Goal: Transaction & Acquisition: Purchase product/service

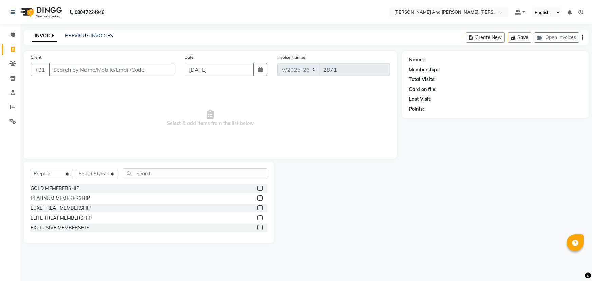
select select "6766"
click at [363, 188] on div at bounding box center [338, 201] width 128 height 81
click at [53, 176] on select "Select Service Product Membership Package Voucher Prepaid Gift Card" at bounding box center [52, 174] width 42 height 11
select select "service"
click at [31, 169] on select "Select Service Product Membership Package Voucher Prepaid Gift Card" at bounding box center [52, 174] width 42 height 11
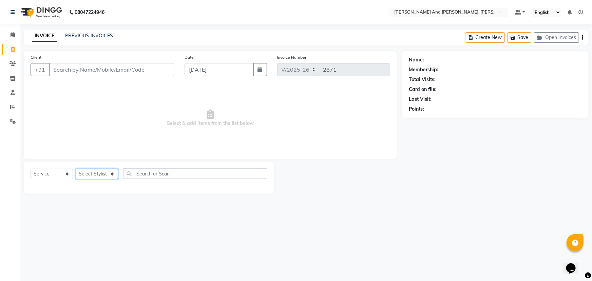
click at [107, 175] on select "Select Stylist ADITI AFREEN 2 [PERSON_NAME] [PERSON_NAME] [PERSON_NAME] 1 [PERS…" at bounding box center [97, 174] width 42 height 11
select select "71835"
click at [76, 169] on select "Select Stylist ADITI AFREEN 2 [PERSON_NAME] [PERSON_NAME] [PERSON_NAME] 1 [PERS…" at bounding box center [97, 174] width 42 height 11
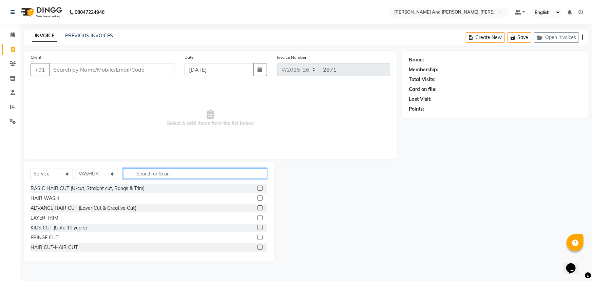
click at [155, 175] on input "text" at bounding box center [195, 173] width 144 height 11
type input "THRE"
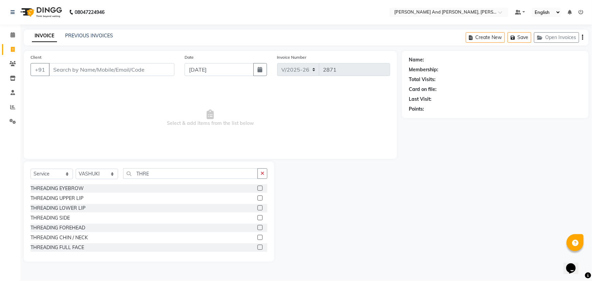
click at [257, 188] on label at bounding box center [259, 187] width 5 height 5
click at [257, 188] on input "checkbox" at bounding box center [259, 188] width 4 height 4
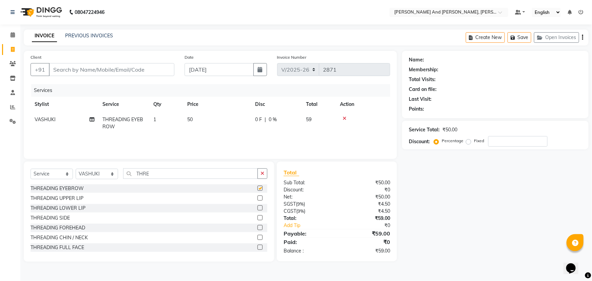
checkbox input "false"
click at [257, 196] on label at bounding box center [259, 197] width 5 height 5
click at [257, 196] on input "checkbox" at bounding box center [259, 198] width 4 height 4
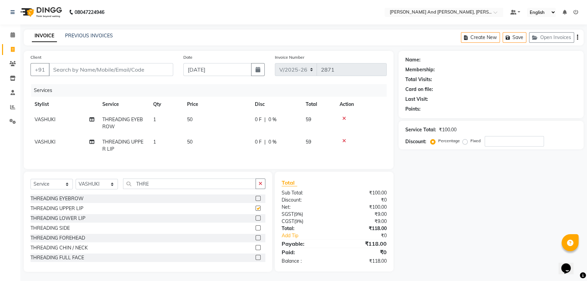
checkbox input "false"
click at [256, 250] on label at bounding box center [258, 247] width 5 height 5
click at [256, 250] on input "checkbox" at bounding box center [258, 248] width 4 height 4
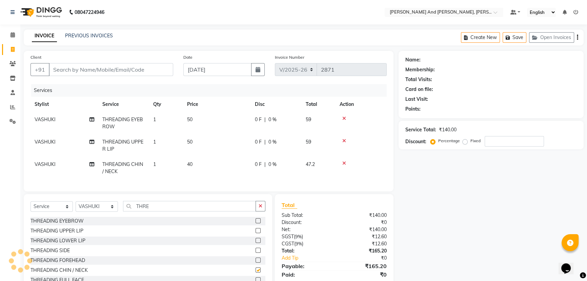
scroll to position [28, 0]
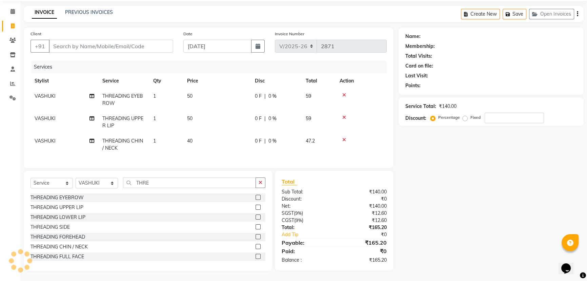
checkbox input "false"
click at [111, 41] on input "Client" at bounding box center [111, 46] width 124 height 13
type input "9"
type input "0"
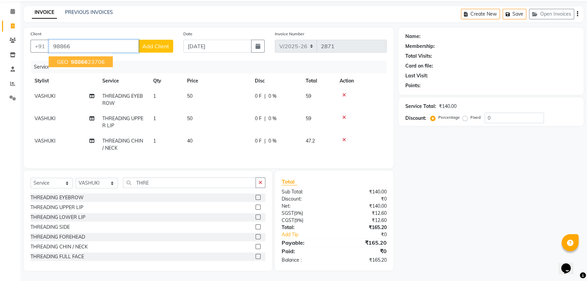
click at [85, 58] on span "98866" at bounding box center [79, 61] width 17 height 7
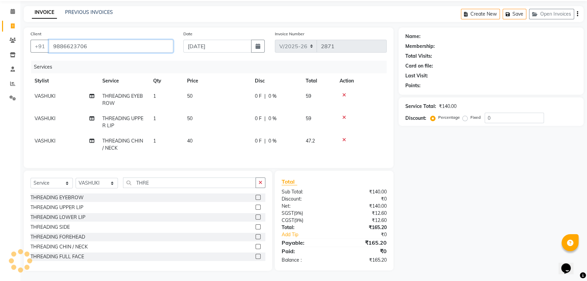
type input "9886623706"
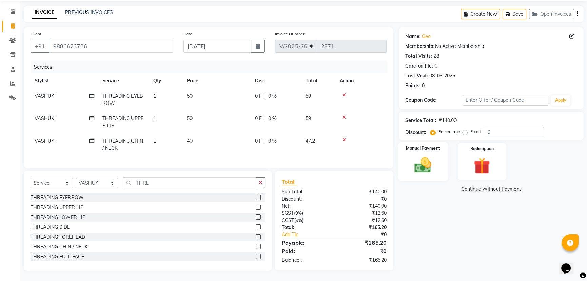
click at [422, 156] on img at bounding box center [423, 164] width 27 height 19
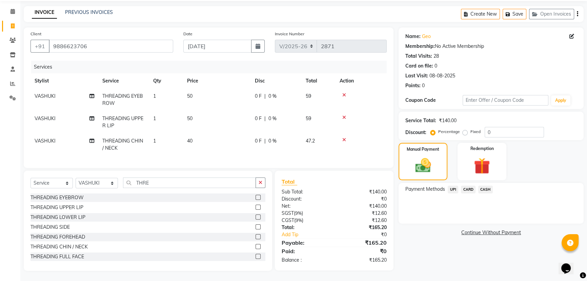
click at [451, 185] on span "UPI" at bounding box center [453, 189] width 11 height 8
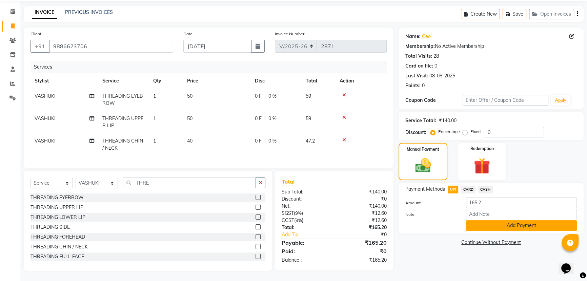
click at [488, 220] on button "Add Payment" at bounding box center [521, 225] width 111 height 11
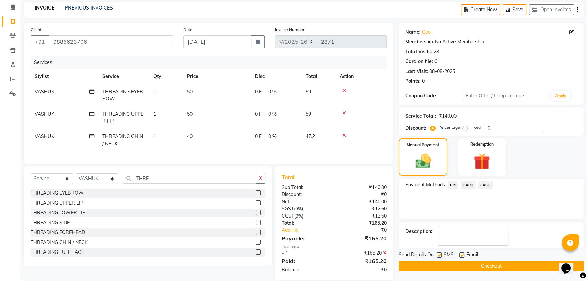
click at [494, 264] on button "Checkout" at bounding box center [491, 266] width 185 height 11
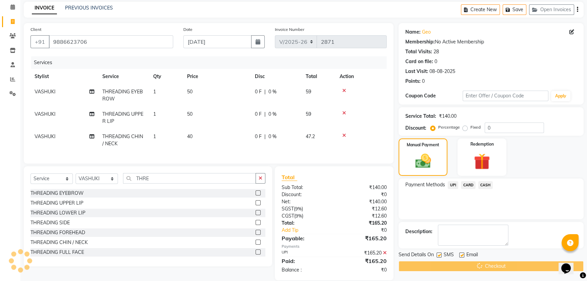
scroll to position [42, 0]
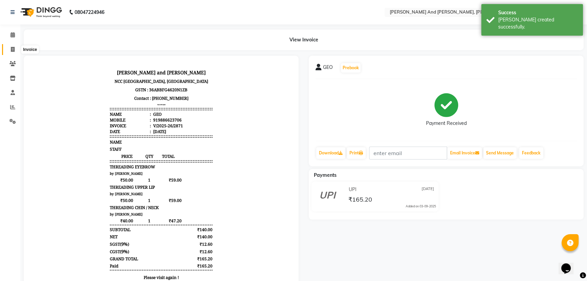
click at [8, 46] on span at bounding box center [13, 50] width 12 height 8
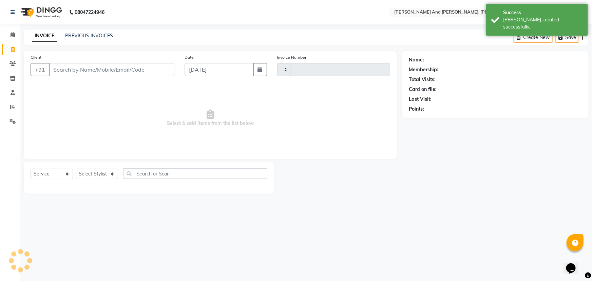
click at [8, 46] on span at bounding box center [13, 50] width 12 height 8
select select "service"
type input "2872"
select select "6766"
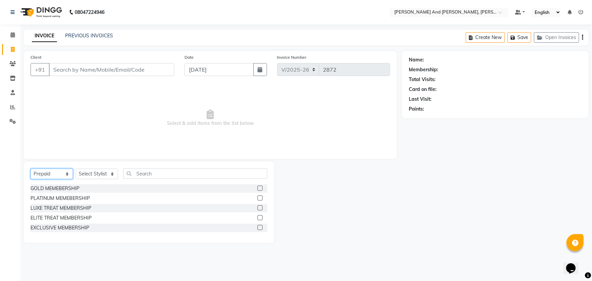
click at [54, 172] on select "Select Service Product Membership Package Voucher Prepaid Gift Card" at bounding box center [52, 174] width 42 height 11
select select "service"
click at [31, 169] on select "Select Service Product Membership Package Voucher Prepaid Gift Card" at bounding box center [52, 174] width 42 height 11
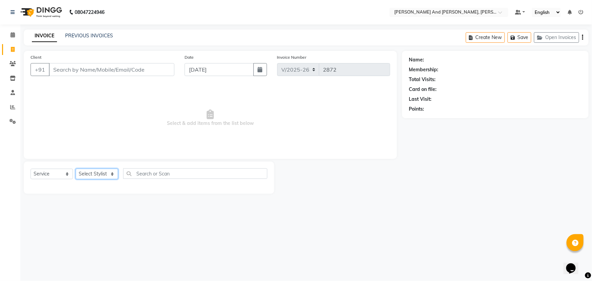
click at [92, 172] on select "Select Stylist ADITI AFREEN 2 [PERSON_NAME] [PERSON_NAME] [PERSON_NAME] 1 [PERS…" at bounding box center [97, 174] width 42 height 11
select select "66353"
click at [76, 169] on select "Select Stylist ADITI AFREEN 2 [PERSON_NAME] [PERSON_NAME] [PERSON_NAME] 1 [PERS…" at bounding box center [97, 174] width 42 height 11
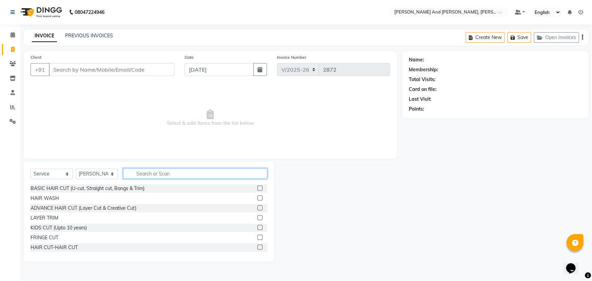
click at [174, 171] on input "text" at bounding box center [195, 173] width 144 height 11
type input "THRE"
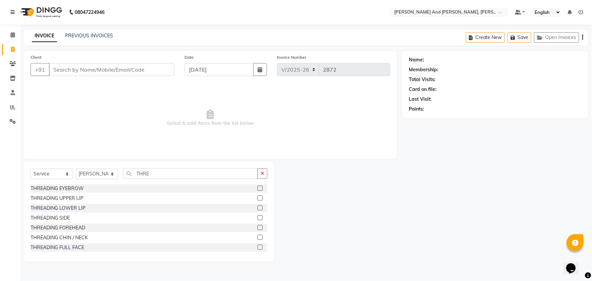
click at [257, 187] on label at bounding box center [259, 187] width 5 height 5
click at [257, 187] on input "checkbox" at bounding box center [259, 188] width 4 height 4
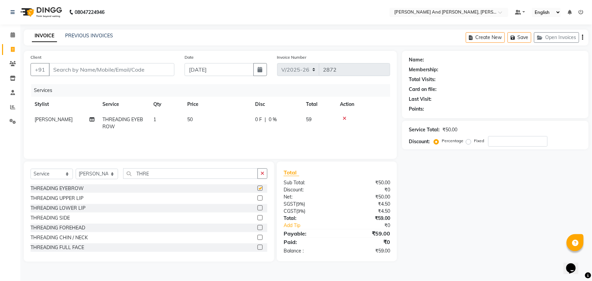
checkbox input "false"
click at [132, 70] on input "Client" at bounding box center [111, 69] width 125 height 13
type input "S"
type input "0"
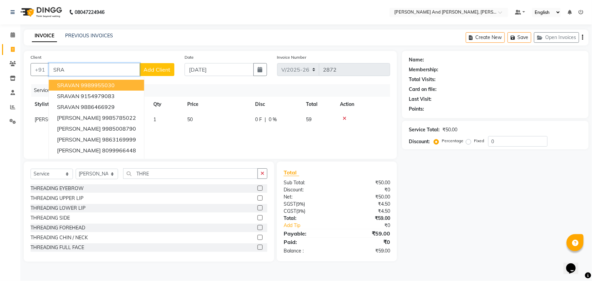
click at [97, 82] on ngb-highlight "9989955030" at bounding box center [98, 85] width 34 height 7
type input "9989955030"
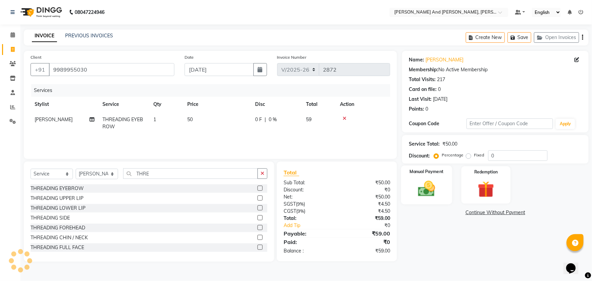
click at [425, 182] on img at bounding box center [427, 189] width 28 height 20
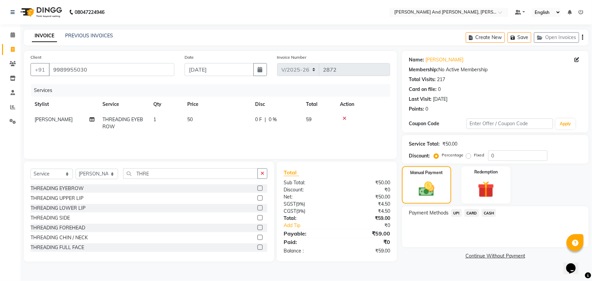
click at [458, 213] on span "UPI" at bounding box center [456, 213] width 11 height 8
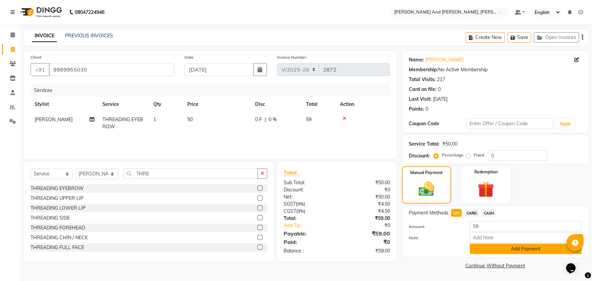
click at [498, 245] on button "Add Payment" at bounding box center [526, 248] width 112 height 11
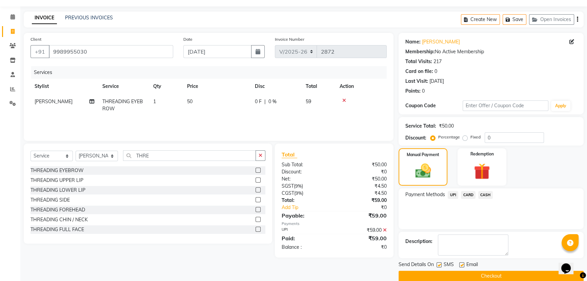
scroll to position [28, 0]
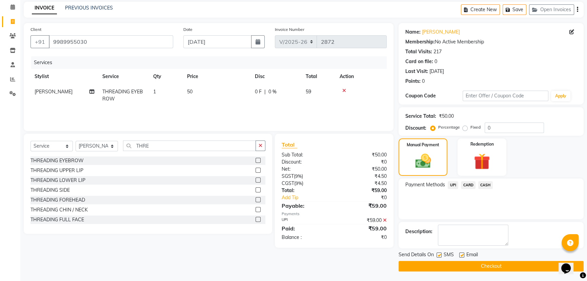
click at [461, 266] on button "Checkout" at bounding box center [491, 266] width 185 height 11
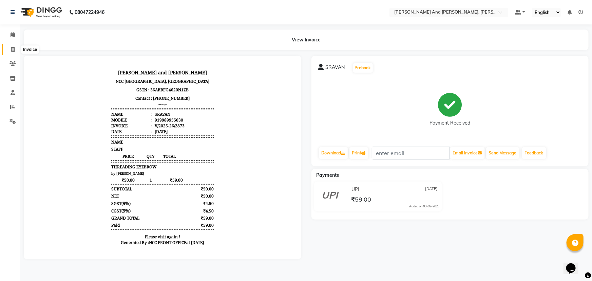
click at [12, 48] on icon at bounding box center [13, 49] width 4 height 5
select select "service"
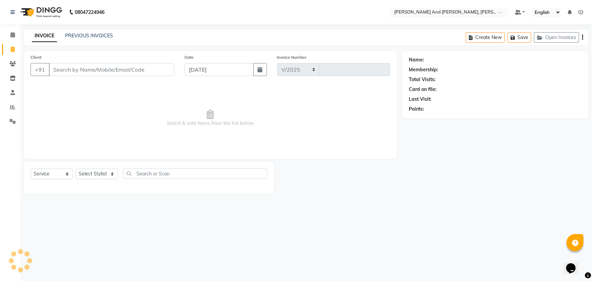
select select "6766"
type input "2874"
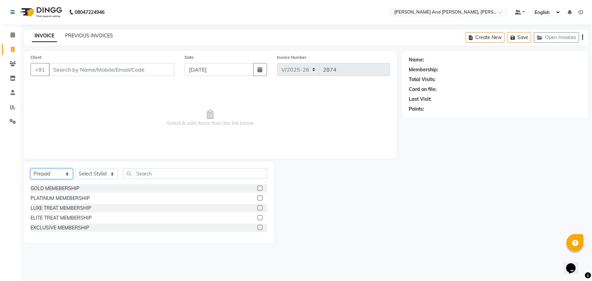
click at [48, 172] on select "Select Service Product Membership Package Voucher Prepaid Gift Card" at bounding box center [52, 174] width 42 height 11
select select "service"
click at [31, 169] on select "Select Service Product Membership Package Voucher Prepaid Gift Card" at bounding box center [52, 174] width 42 height 11
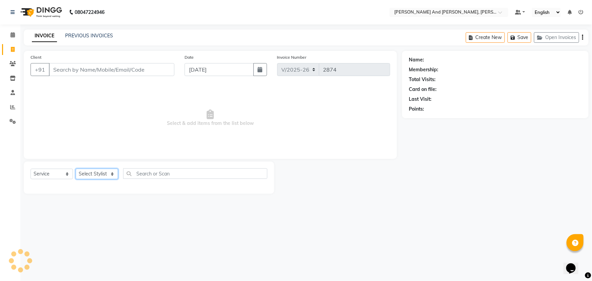
click at [97, 172] on select "Select Stylist ADITI AFREEN 2 [PERSON_NAME] [PERSON_NAME] [PERSON_NAME] 1 [PERS…" at bounding box center [97, 174] width 42 height 11
select select "71835"
click at [76, 169] on select "Select Stylist ADITI AFREEN 2 [PERSON_NAME] [PERSON_NAME] [PERSON_NAME] 1 [PERS…" at bounding box center [97, 174] width 42 height 11
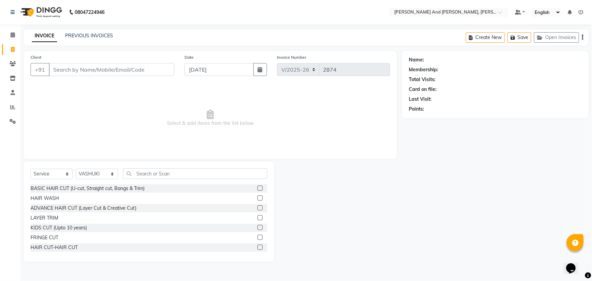
click at [178, 167] on div "Select Service Product Membership Package Voucher Prepaid Gift Card Select Styl…" at bounding box center [149, 211] width 250 height 100
click at [184, 173] on input "text" at bounding box center [195, 173] width 144 height 11
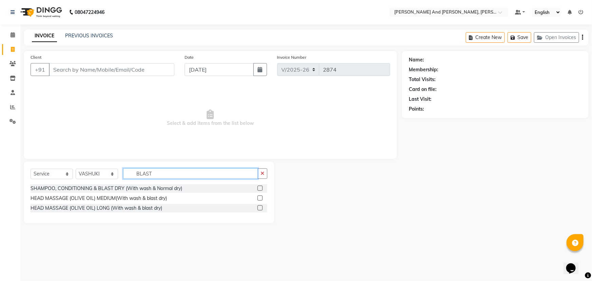
type input "BLAST"
click at [263, 188] on div at bounding box center [262, 188] width 10 height 8
click at [259, 188] on label at bounding box center [259, 187] width 5 height 5
click at [259, 188] on input "checkbox" at bounding box center [259, 188] width 4 height 4
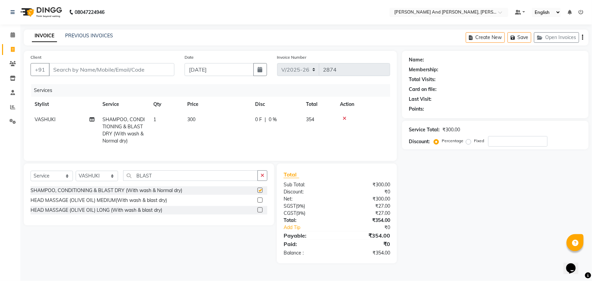
checkbox input "false"
drag, startPoint x: 259, startPoint y: 194, endPoint x: 258, endPoint y: 199, distance: 5.5
drag, startPoint x: 258, startPoint y: 199, endPoint x: 114, endPoint y: 64, distance: 197.5
click at [114, 64] on input "Client" at bounding box center [111, 69] width 125 height 13
click at [114, 68] on input "Client" at bounding box center [111, 69] width 125 height 13
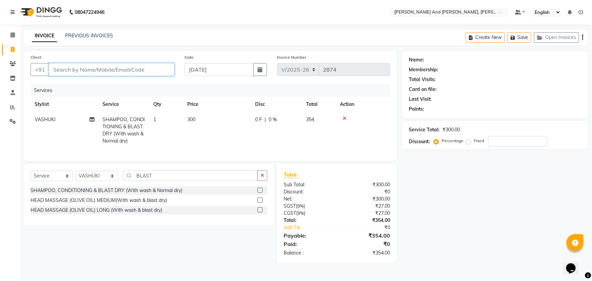
type input "8"
type input "0"
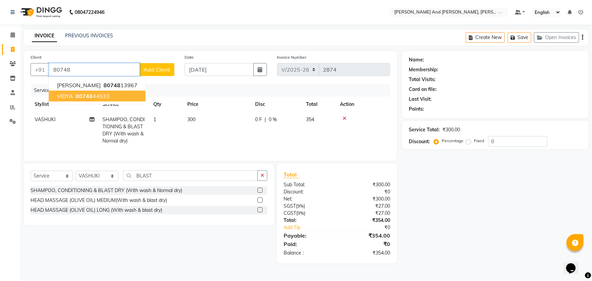
click at [94, 97] on ngb-highlight "80748 44533" at bounding box center [91, 96] width 35 height 7
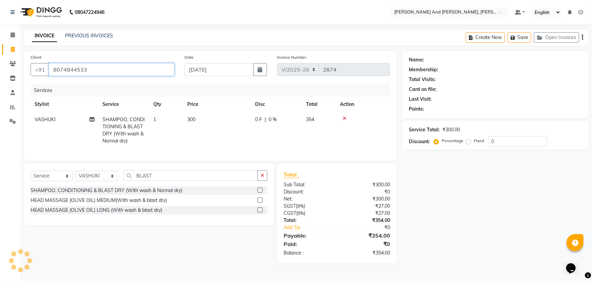
type input "8074844533"
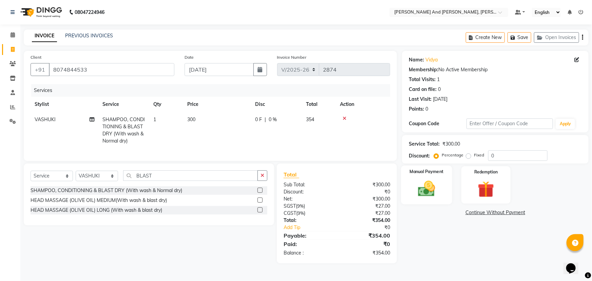
click at [437, 187] on img at bounding box center [427, 189] width 28 height 20
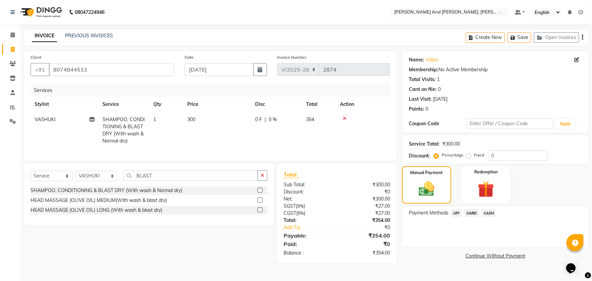
click at [490, 212] on span "CASH" at bounding box center [489, 213] width 15 height 8
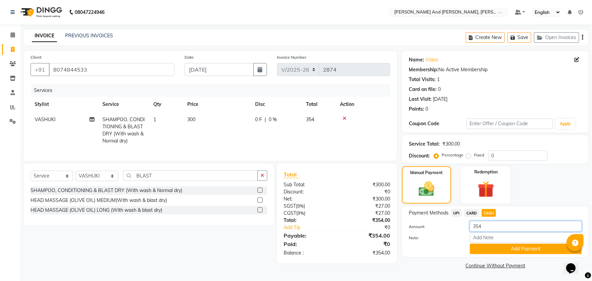
click at [492, 223] on input "354" at bounding box center [526, 226] width 112 height 11
click at [456, 212] on span "UPI" at bounding box center [456, 213] width 11 height 8
click at [492, 210] on span "CASH" at bounding box center [489, 213] width 15 height 8
click at [488, 224] on input "354" at bounding box center [526, 226] width 112 height 11
type input "300"
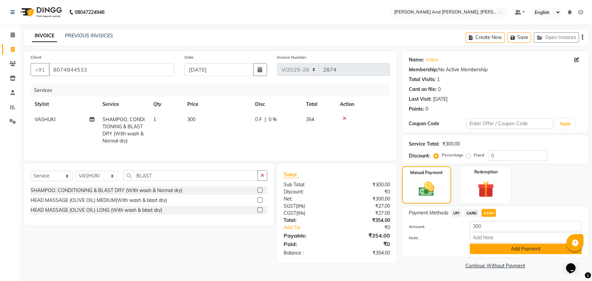
click at [517, 247] on button "Add Payment" at bounding box center [526, 248] width 112 height 11
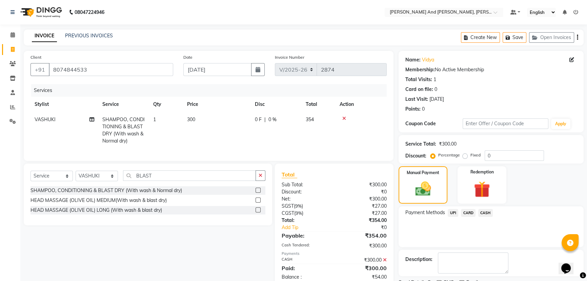
click at [456, 211] on span "UPI" at bounding box center [453, 213] width 11 height 8
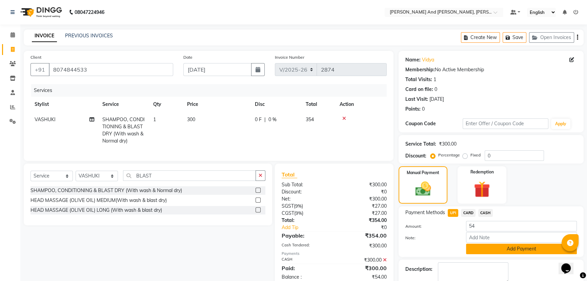
click at [510, 247] on button "Add Payment" at bounding box center [521, 248] width 111 height 11
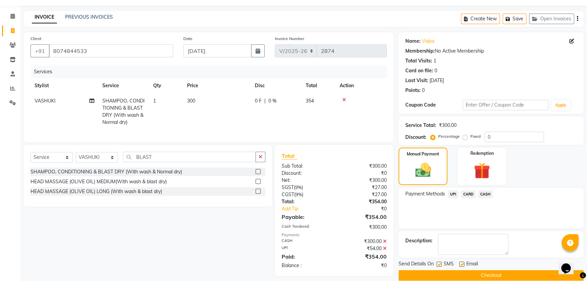
scroll to position [28, 0]
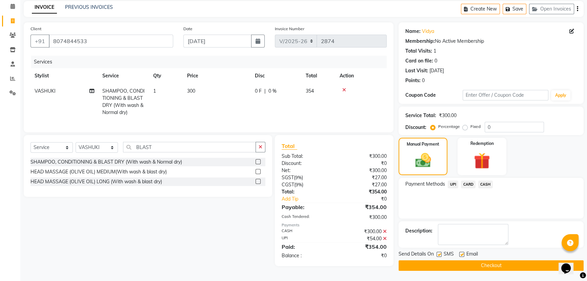
click at [489, 265] on button "Checkout" at bounding box center [491, 265] width 185 height 11
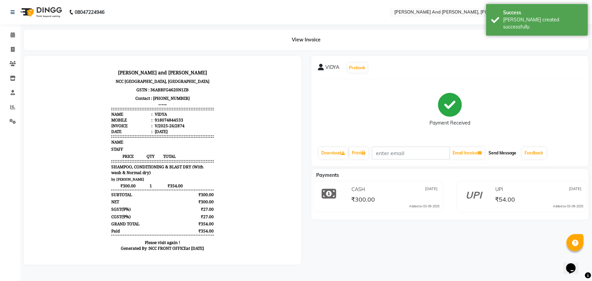
click at [504, 154] on button "Send Message" at bounding box center [502, 153] width 33 height 12
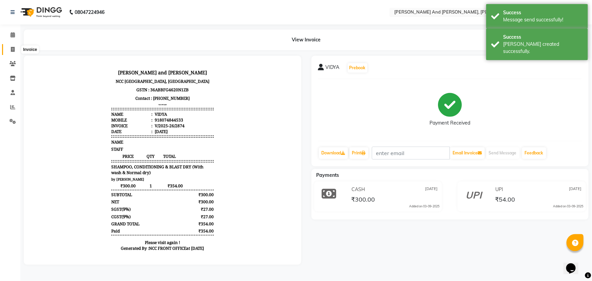
click at [11, 50] on icon at bounding box center [13, 49] width 4 height 5
select select "service"
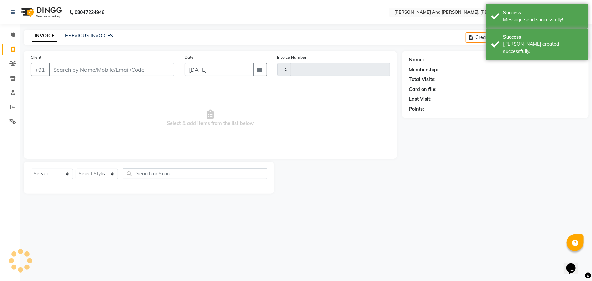
type input "2875"
select select "6766"
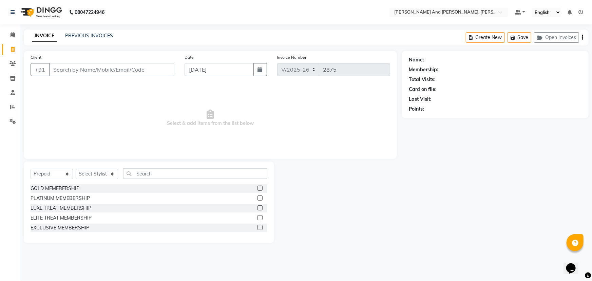
click at [343, 131] on span "Select & add items from the list below" at bounding box center [210, 118] width 359 height 68
click at [55, 172] on select "Select Service Product Membership Package Voucher Prepaid Gift Card" at bounding box center [52, 174] width 42 height 11
select select "service"
click at [31, 169] on select "Select Service Product Membership Package Voucher Prepaid Gift Card" at bounding box center [52, 174] width 42 height 11
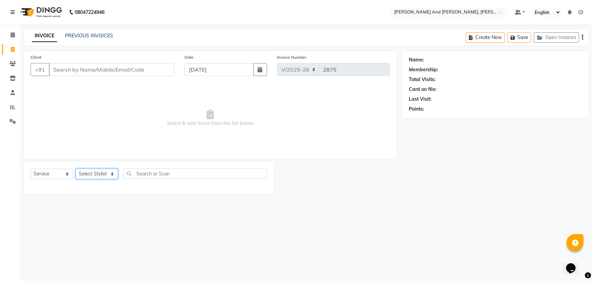
click at [109, 171] on select "Select Stylist ADITI AFREEN 2 [PERSON_NAME] [PERSON_NAME] [PERSON_NAME] 1 [PERS…" at bounding box center [97, 174] width 42 height 11
select select "76965"
click at [76, 169] on select "Select Stylist ADITI AFREEN 2 [PERSON_NAME] [PERSON_NAME] [PERSON_NAME] 1 [PERS…" at bounding box center [97, 174] width 42 height 11
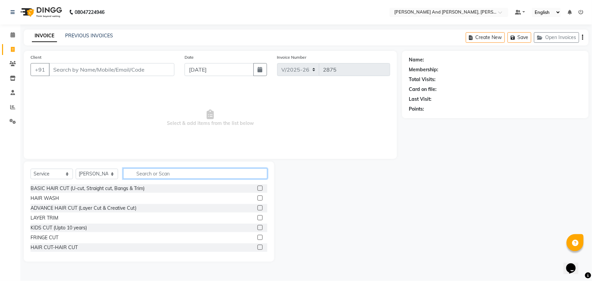
click at [151, 174] on input "text" at bounding box center [195, 173] width 144 height 11
type input "HAIR"
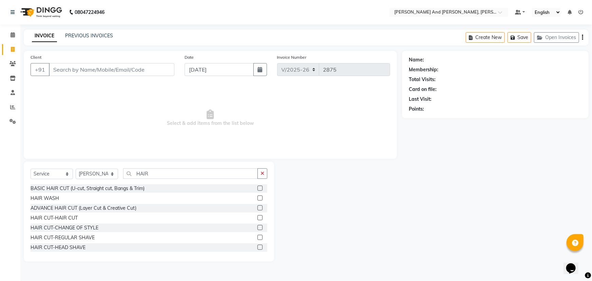
click at [257, 197] on label at bounding box center [259, 197] width 5 height 5
click at [257, 197] on input "checkbox" at bounding box center [259, 198] width 4 height 4
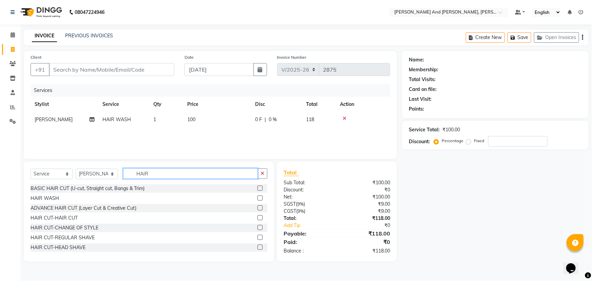
checkbox input "false"
drag, startPoint x: 152, startPoint y: 171, endPoint x: 73, endPoint y: 175, distance: 78.4
click at [73, 175] on div "Select Service Product Membership Package Voucher Prepaid Gift Card Select Styl…" at bounding box center [149, 176] width 237 height 16
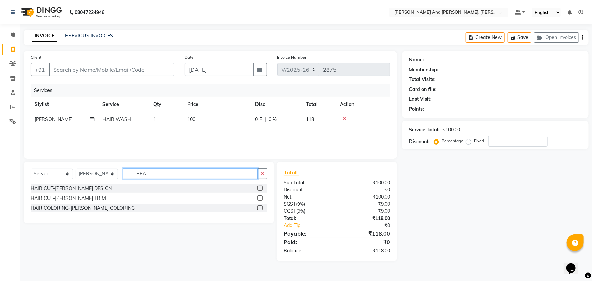
type input "BEA"
click at [260, 196] on label at bounding box center [259, 197] width 5 height 5
click at [260, 196] on input "checkbox" at bounding box center [259, 198] width 4 height 4
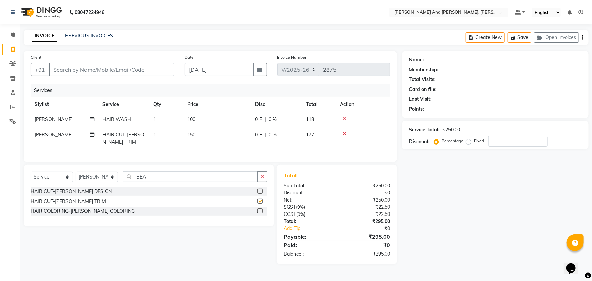
checkbox input "false"
click at [131, 68] on input "Client" at bounding box center [111, 69] width 125 height 13
type input "9"
type input "0"
type input "9849655674"
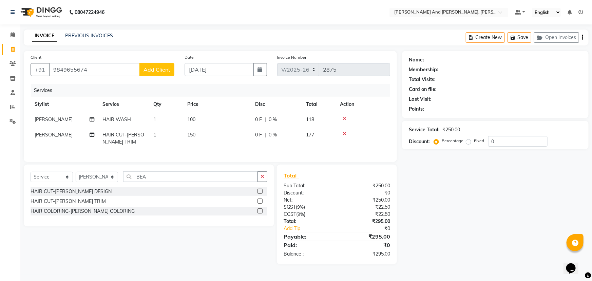
click at [158, 70] on span "Add Client" at bounding box center [156, 69] width 27 height 7
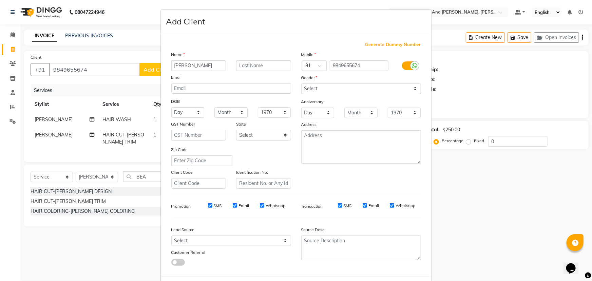
type input "RISHITH"
drag, startPoint x: 339, startPoint y: 90, endPoint x: 335, endPoint y: 93, distance: 5.5
click at [339, 90] on select "Select Male Female Other Prefer Not To Say" at bounding box center [361, 88] width 120 height 11
select select "male"
click at [301, 83] on select "Select Male Female Other Prefer Not To Say" at bounding box center [361, 88] width 120 height 11
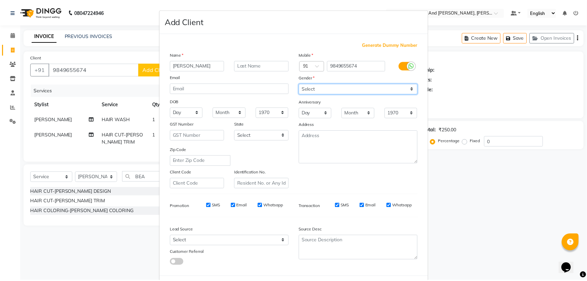
scroll to position [34, 0]
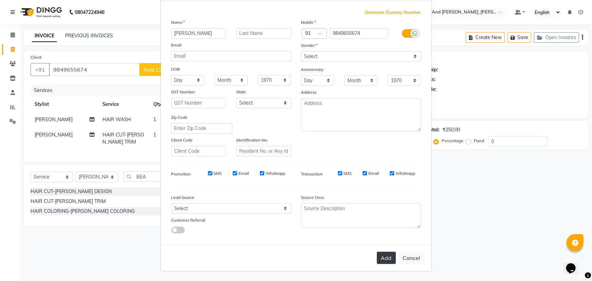
click at [382, 255] on button "Add" at bounding box center [386, 258] width 19 height 12
select select
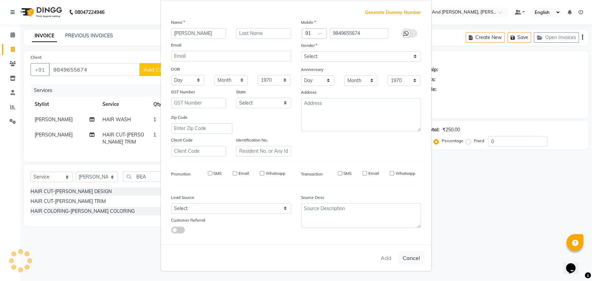
select select
checkbox input "false"
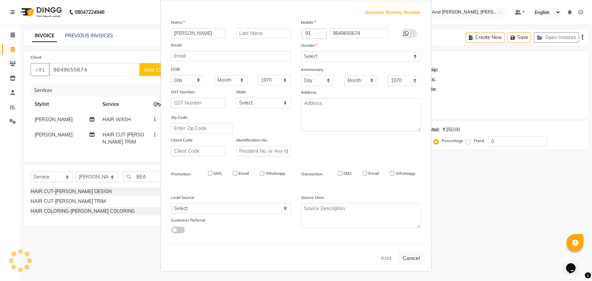
checkbox input "false"
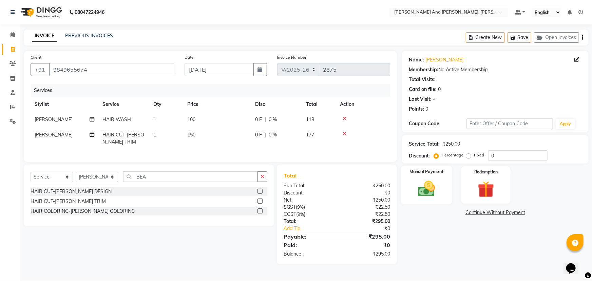
click at [434, 192] on img at bounding box center [427, 189] width 28 height 20
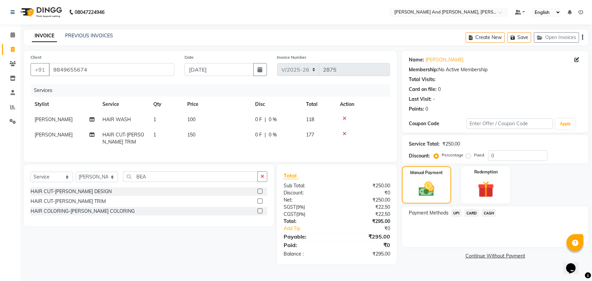
click at [456, 214] on span "UPI" at bounding box center [456, 213] width 11 height 8
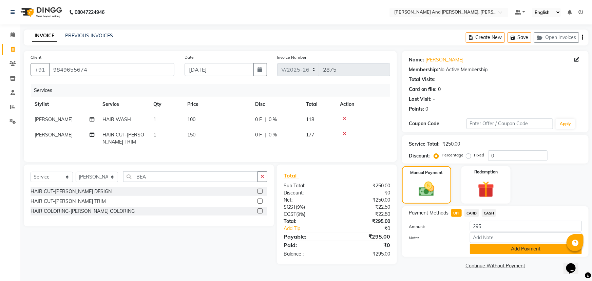
click at [490, 246] on button "Add Payment" at bounding box center [526, 248] width 112 height 11
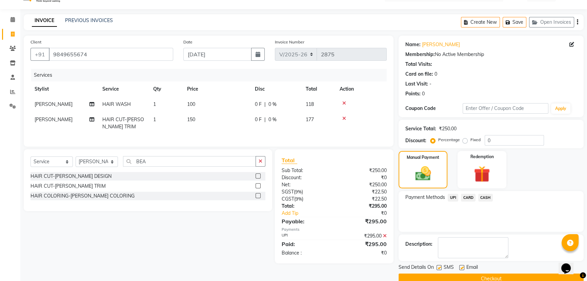
scroll to position [28, 0]
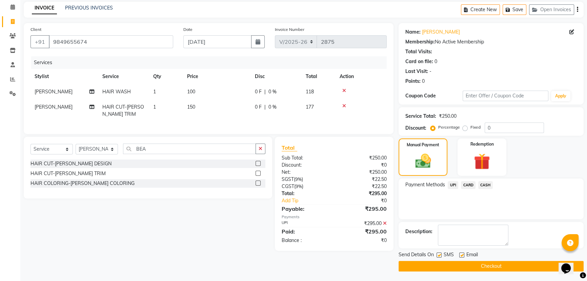
click at [487, 265] on button "Checkout" at bounding box center [491, 266] width 185 height 11
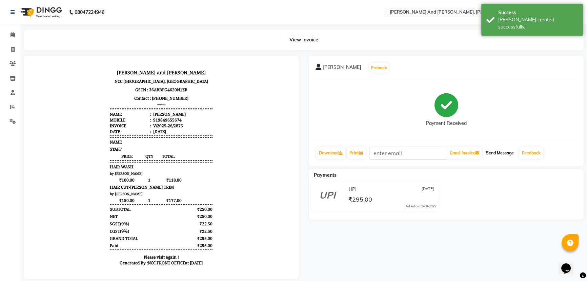
click at [500, 154] on button "Send Message" at bounding box center [500, 153] width 33 height 12
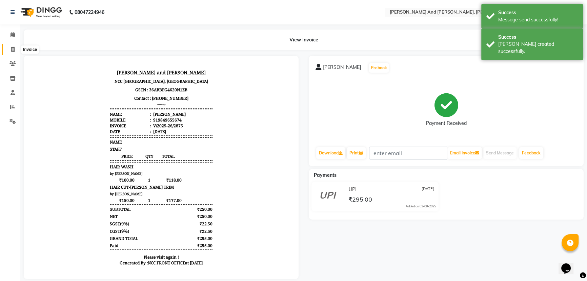
click at [13, 47] on icon at bounding box center [13, 49] width 4 height 5
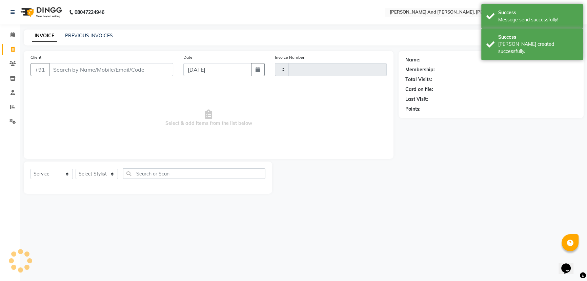
click at [13, 47] on icon at bounding box center [13, 49] width 4 height 5
select select "service"
click at [13, 47] on icon at bounding box center [13, 49] width 4 height 5
select select "service"
select select "6766"
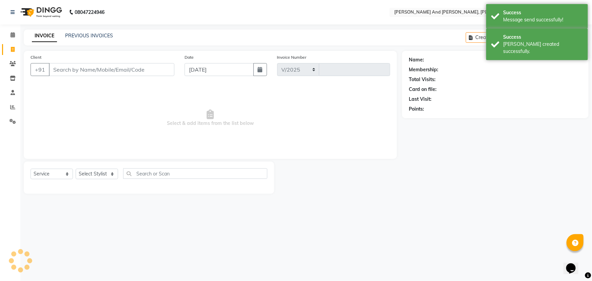
type input "2876"
select select "P"
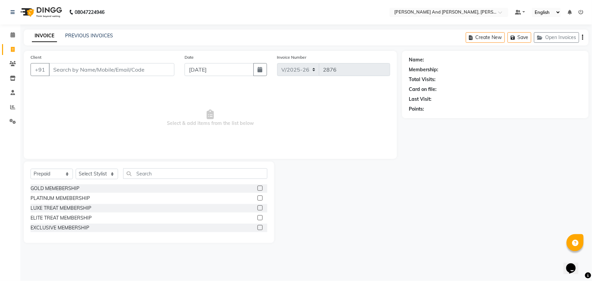
click at [378, 148] on span "Select & add items from the list below" at bounding box center [210, 118] width 359 height 68
click at [425, 173] on div "Name: Membership: Total Visits: Card on file: Last Visit: Points:" at bounding box center [498, 147] width 192 height 192
click at [430, 191] on div "Name: Membership: Total Visits: Card on file: Last Visit: Points:" at bounding box center [498, 147] width 192 height 192
select select "6766"
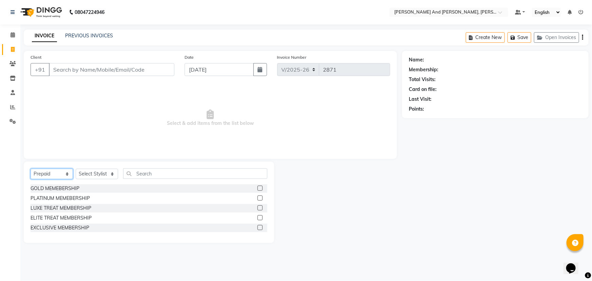
click at [51, 174] on select "Select Service Product Membership Package Voucher Prepaid Gift Card" at bounding box center [52, 174] width 42 height 11
select select "service"
click at [31, 169] on select "Select Service Product Membership Package Voucher Prepaid Gift Card" at bounding box center [52, 174] width 42 height 11
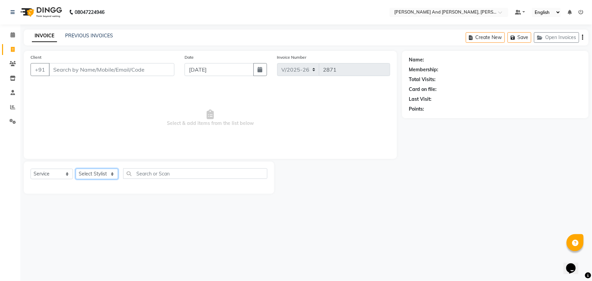
click at [104, 174] on select "Select Stylist ADITI AFREEN 2 [PERSON_NAME] [PERSON_NAME] [PERSON_NAME] 1 [PERS…" at bounding box center [97, 174] width 42 height 11
select select "76965"
click at [76, 169] on select "Select Stylist ADITI AFREEN 2 [PERSON_NAME] [PERSON_NAME] [PERSON_NAME] 1 [PERS…" at bounding box center [97, 174] width 42 height 11
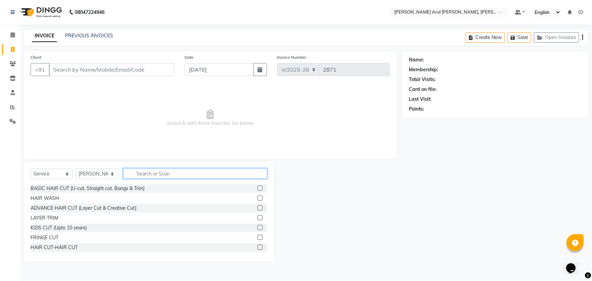
click at [169, 170] on input "text" at bounding box center [195, 173] width 144 height 11
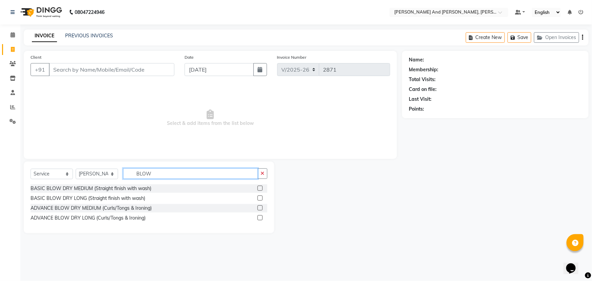
type input "BLOW"
click at [261, 216] on label at bounding box center [259, 217] width 5 height 5
click at [261, 216] on input "checkbox" at bounding box center [259, 218] width 4 height 4
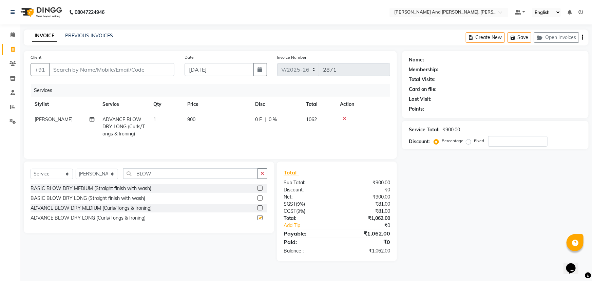
checkbox input "false"
drag, startPoint x: 158, startPoint y: 172, endPoint x: 111, endPoint y: 184, distance: 49.3
click at [111, 184] on div "Select Service Product Membership Package Voucher Prepaid Gift Card Select Styl…" at bounding box center [149, 197] width 250 height 72
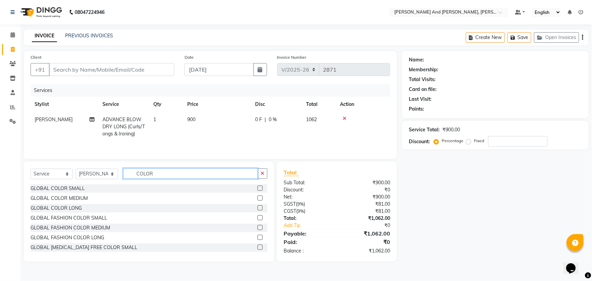
drag, startPoint x: 156, startPoint y: 173, endPoint x: 88, endPoint y: 176, distance: 68.5
click at [88, 176] on div "Select Service Product Membership Package Voucher Prepaid Gift Card Select Styl…" at bounding box center [149, 176] width 237 height 16
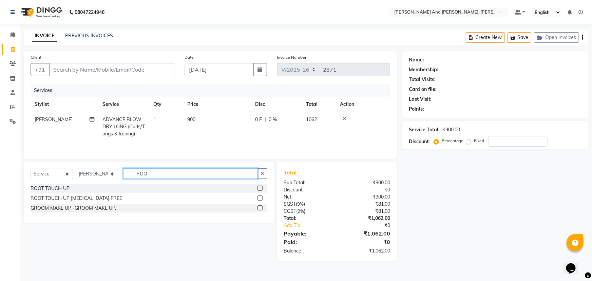
type input "ROO"
click at [260, 186] on label at bounding box center [259, 187] width 5 height 5
click at [260, 186] on input "checkbox" at bounding box center [259, 188] width 4 height 4
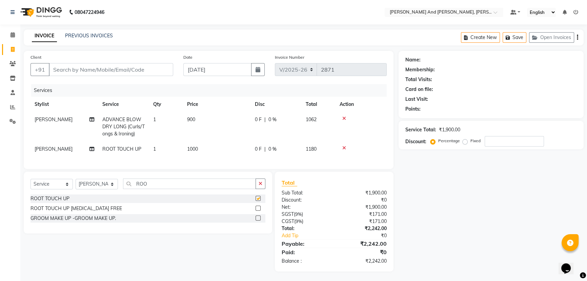
checkbox input "false"
click at [258, 211] on label at bounding box center [258, 208] width 5 height 5
click at [258, 211] on input "checkbox" at bounding box center [258, 208] width 4 height 4
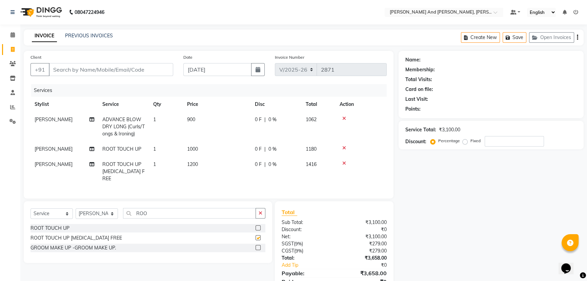
checkbox input "false"
click at [345, 163] on icon at bounding box center [345, 163] width 4 height 5
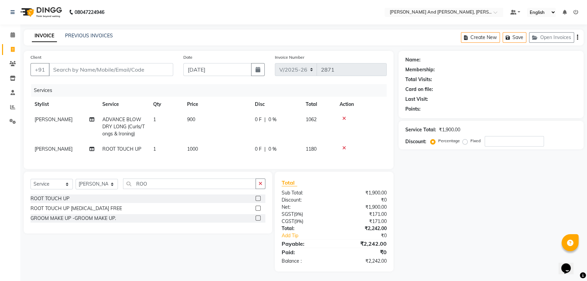
click at [222, 145] on td "1000" at bounding box center [217, 148] width 68 height 15
select select "76965"
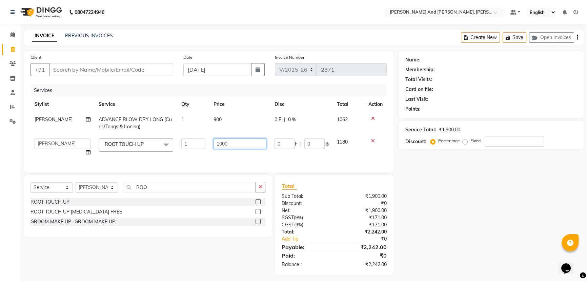
click at [251, 142] on input "1000" at bounding box center [240, 143] width 53 height 11
type input "1"
type input "500"
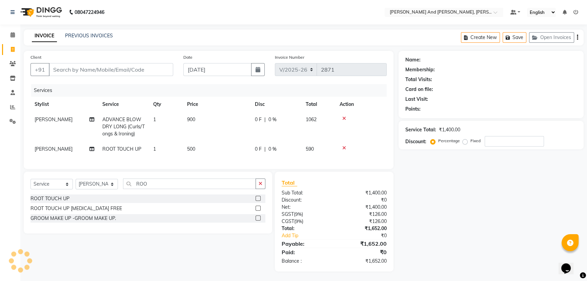
click at [268, 154] on tr "Sharuk ROOT TOUCH UP 1 500 0 F | 0 % 590" at bounding box center [209, 148] width 356 height 15
click at [109, 66] on input "Client" at bounding box center [111, 69] width 124 height 13
type input "V"
type input "0"
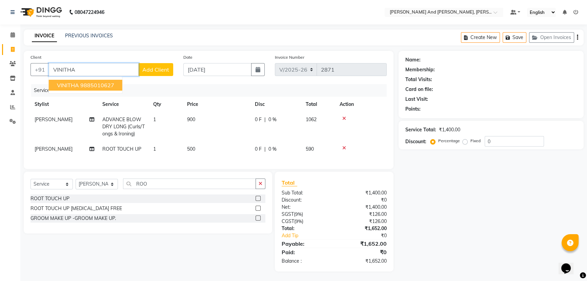
click at [102, 82] on ngb-highlight "9885010627" at bounding box center [97, 85] width 34 height 7
type input "9885010627"
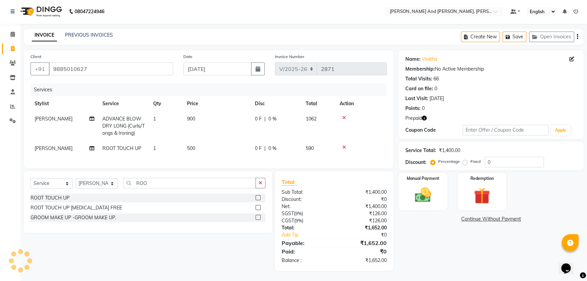
scroll to position [5, 0]
click at [479, 178] on div "Redemption" at bounding box center [482, 191] width 51 height 39
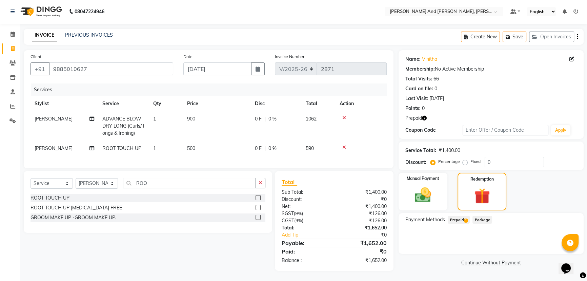
click at [457, 216] on span "Prepaid 1" at bounding box center [459, 220] width 22 height 8
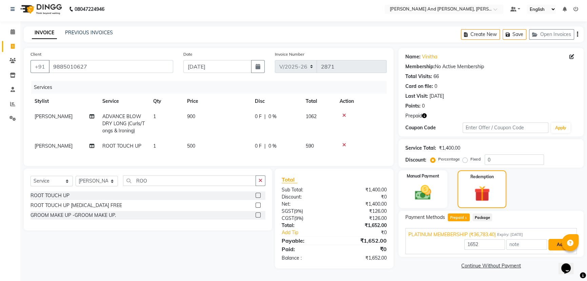
click at [556, 242] on button "Add" at bounding box center [561, 245] width 25 height 12
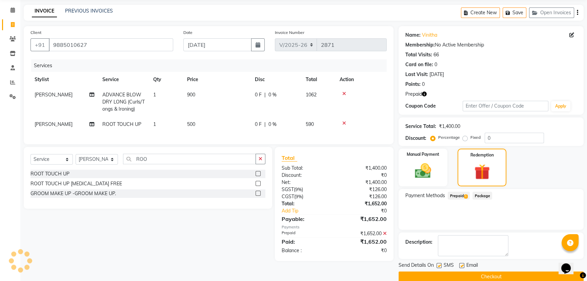
scroll to position [36, 0]
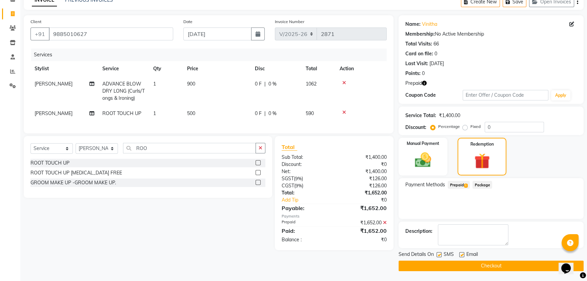
click at [487, 262] on button "Checkout" at bounding box center [491, 265] width 185 height 11
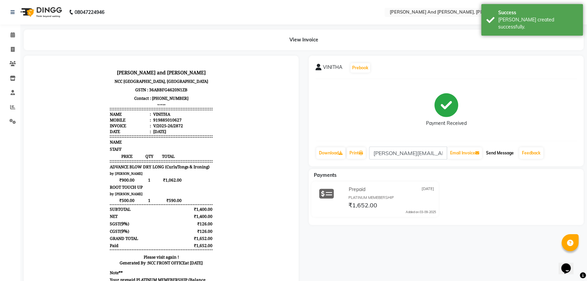
click at [498, 151] on button "Send Message" at bounding box center [500, 153] width 33 height 12
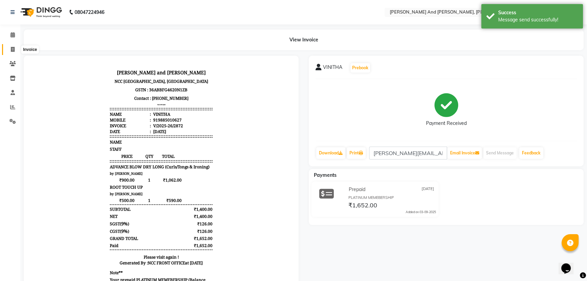
click at [11, 49] on icon at bounding box center [13, 49] width 4 height 5
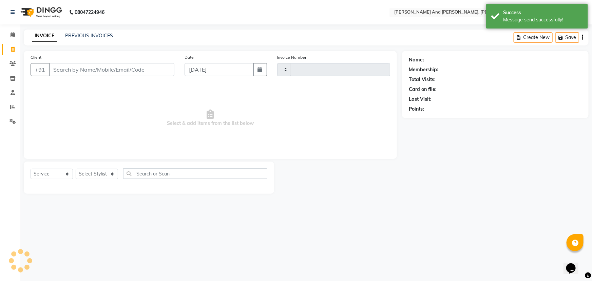
click at [11, 49] on icon at bounding box center [13, 49] width 4 height 5
select select "service"
type input "2873"
select select "6766"
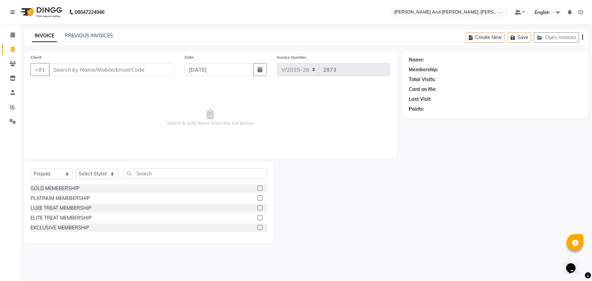
click at [447, 181] on div "Name: Membership: Total Visits: Card on file: Last Visit: Points:" at bounding box center [498, 147] width 192 height 192
click at [58, 173] on select "Select Service Product Membership Package Voucher Prepaid Gift Card" at bounding box center [52, 174] width 42 height 11
select select "service"
click at [31, 169] on select "Select Service Product Membership Package Voucher Prepaid Gift Card" at bounding box center [52, 174] width 42 height 11
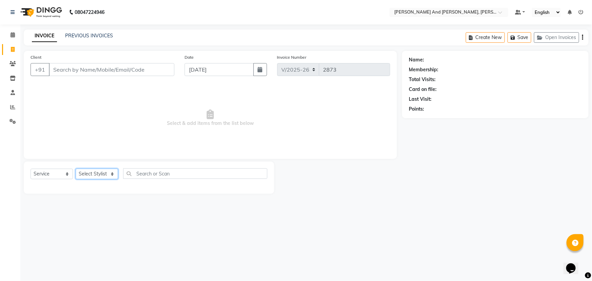
click at [97, 170] on select "Select Stylist ADITI AFREEN 2 [PERSON_NAME] [PERSON_NAME] [PERSON_NAME] 1 [PERS…" at bounding box center [97, 174] width 42 height 11
select select "86690"
click at [76, 169] on select "Select Stylist ADITI AFREEN 2 [PERSON_NAME] [PERSON_NAME] [PERSON_NAME] 1 [PERS…" at bounding box center [97, 174] width 42 height 11
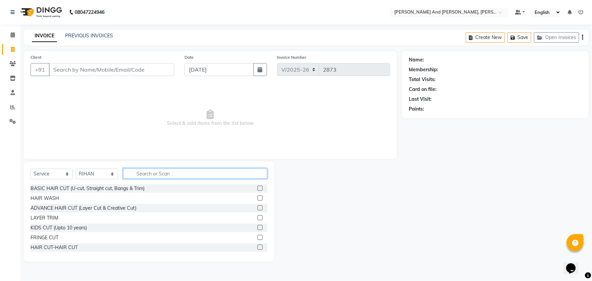
click at [167, 171] on input "text" at bounding box center [195, 173] width 144 height 11
type input "HAIR"
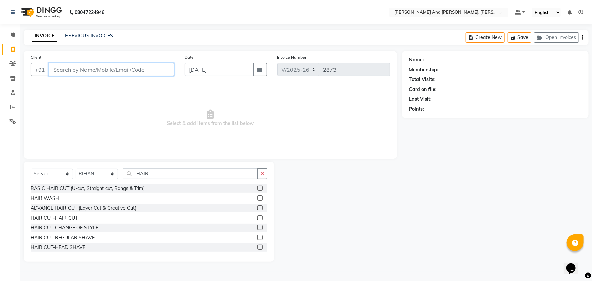
click at [135, 68] on input "Client" at bounding box center [111, 69] width 125 height 13
click at [140, 70] on input "Client" at bounding box center [111, 69] width 125 height 13
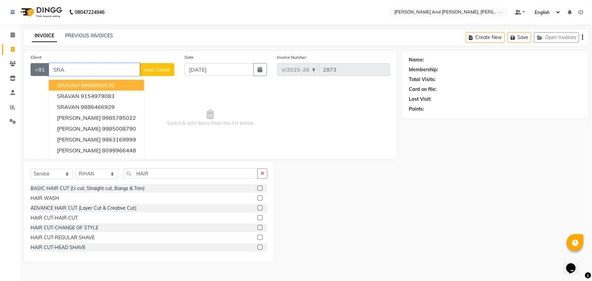
drag, startPoint x: 71, startPoint y: 70, endPoint x: 46, endPoint y: 73, distance: 25.3
click at [46, 73] on div "+91 SRA SRAVAN 9989955030 SRAVAN 9154979083 SRAVAN 9886466929 SRAVANTHI 9985785…" at bounding box center [103, 69] width 144 height 13
click at [119, 85] on button "SRAVAN 9989955030" at bounding box center [96, 85] width 95 height 11
type input "9989955030"
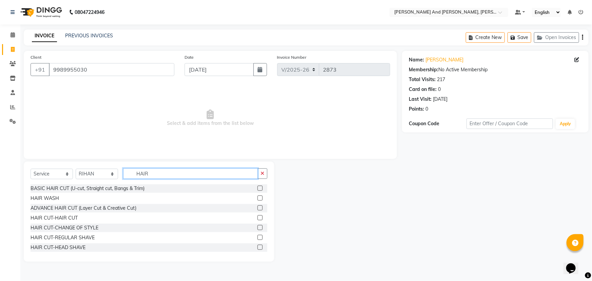
click at [164, 177] on input "HAIR" at bounding box center [190, 173] width 135 height 11
click at [257, 217] on label at bounding box center [259, 217] width 5 height 5
click at [257, 217] on input "checkbox" at bounding box center [259, 218] width 4 height 4
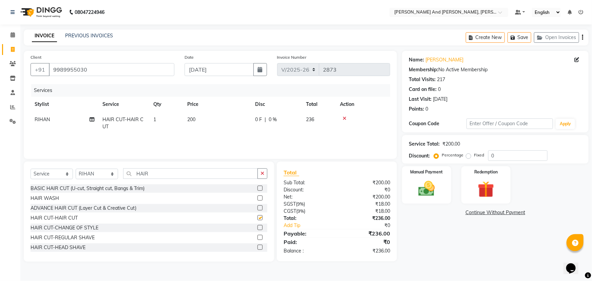
checkbox input "false"
click at [12, 51] on icon at bounding box center [13, 49] width 4 height 5
select select "service"
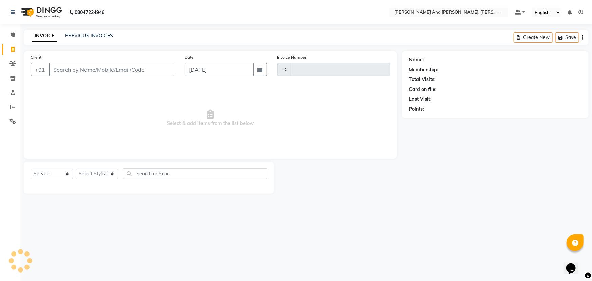
type input "2876"
select select "6766"
select select "P"
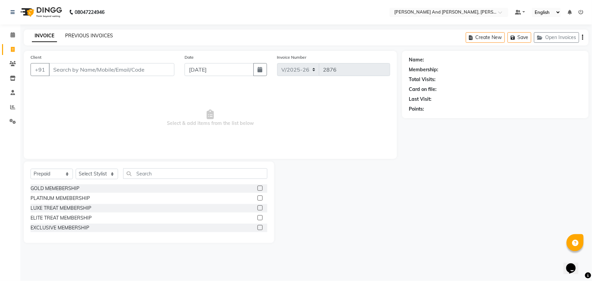
click at [93, 36] on link "PREVIOUS INVOICES" at bounding box center [89, 36] width 48 height 6
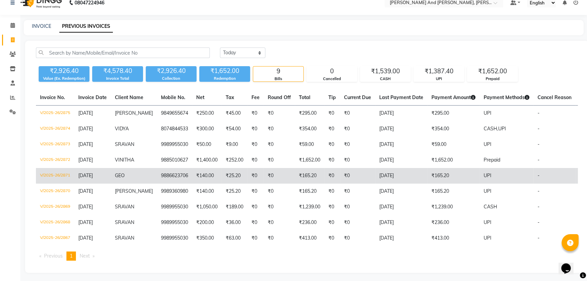
scroll to position [17, 0]
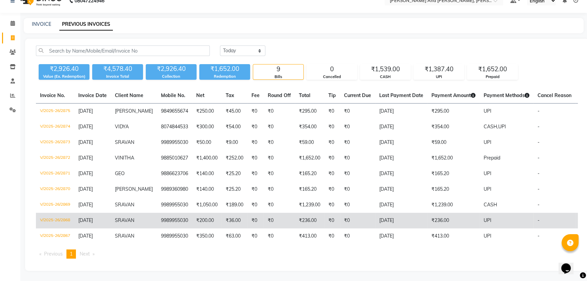
click at [238, 215] on td "₹36.00" at bounding box center [235, 221] width 26 height 16
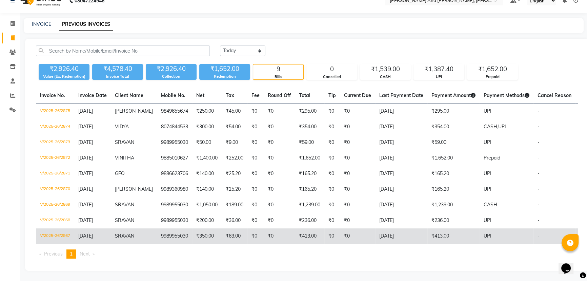
click at [405, 229] on td "[DATE]" at bounding box center [401, 236] width 52 height 16
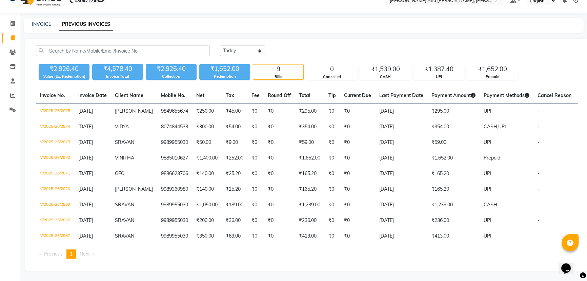
click at [280, 21] on div "INVOICE PREVIOUS INVOICES" at bounding box center [300, 24] width 552 height 7
click at [12, 35] on icon at bounding box center [13, 37] width 4 height 5
select select "service"
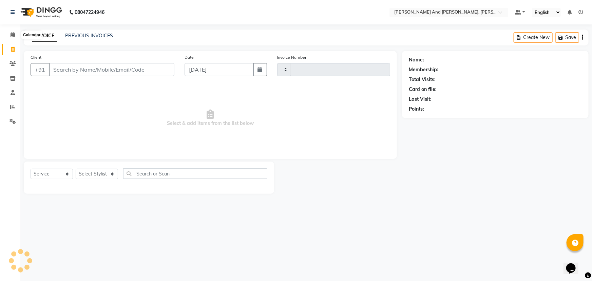
type input "2876"
select select "6766"
select select "P"
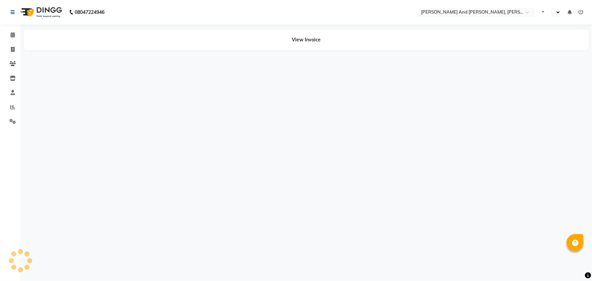
select select "en"
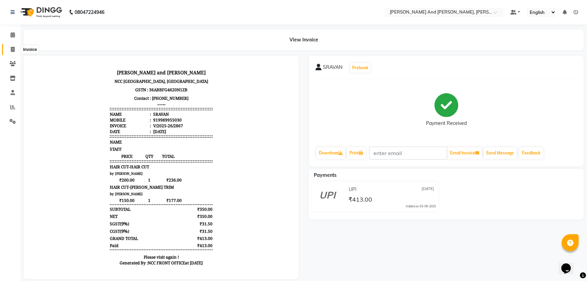
click at [12, 46] on span at bounding box center [13, 50] width 12 height 8
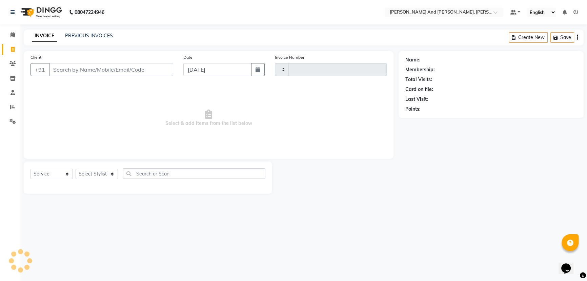
click at [12, 46] on span at bounding box center [13, 50] width 12 height 8
select select "6766"
select select "P"
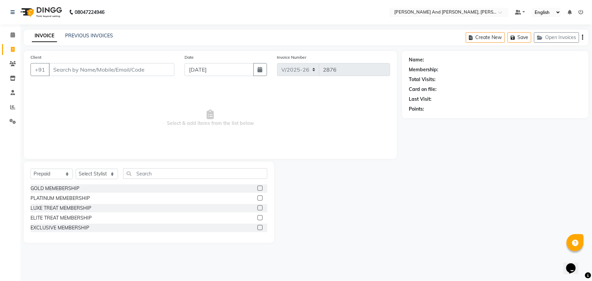
click at [125, 72] on input "Client" at bounding box center [111, 69] width 125 height 13
click at [141, 70] on input "Client" at bounding box center [111, 69] width 125 height 13
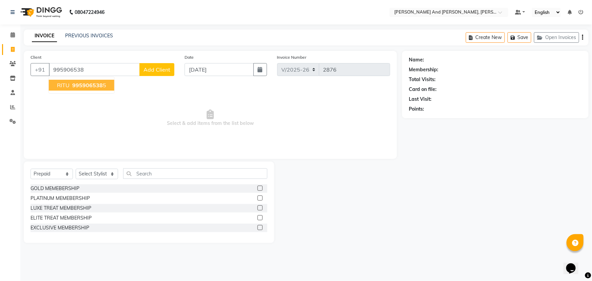
click at [65, 86] on span "RITU" at bounding box center [63, 85] width 13 height 7
type input "9959065385"
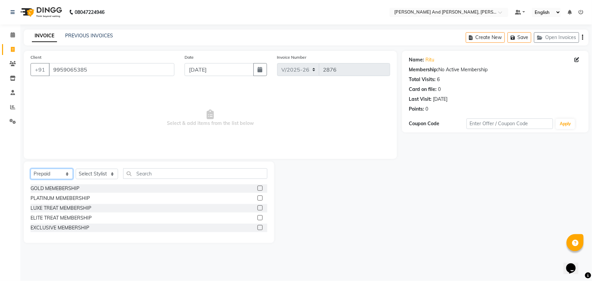
drag, startPoint x: 61, startPoint y: 175, endPoint x: 56, endPoint y: 179, distance: 6.5
click at [61, 175] on select "Select Service Product Membership Package Voucher Prepaid Gift Card" at bounding box center [52, 174] width 42 height 11
select select "service"
click at [31, 169] on select "Select Service Product Membership Package Voucher Prepaid Gift Card" at bounding box center [52, 174] width 42 height 11
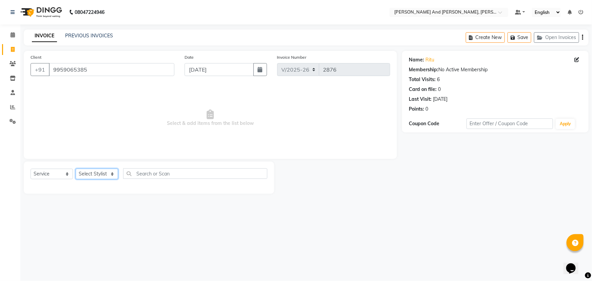
click at [101, 175] on select "Select Stylist ADITI AFREEN 2 [PERSON_NAME] [PERSON_NAME] [PERSON_NAME] 1 [PERS…" at bounding box center [97, 174] width 42 height 11
select select "76965"
click at [76, 169] on select "Select Stylist ADITI AFREEN 2 [PERSON_NAME] [PERSON_NAME] [PERSON_NAME] 1 [PERS…" at bounding box center [97, 174] width 42 height 11
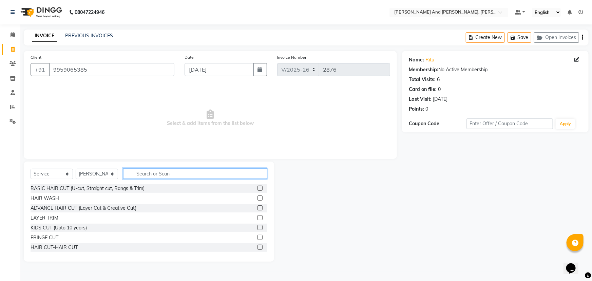
click at [169, 173] on input "text" at bounding box center [195, 173] width 144 height 11
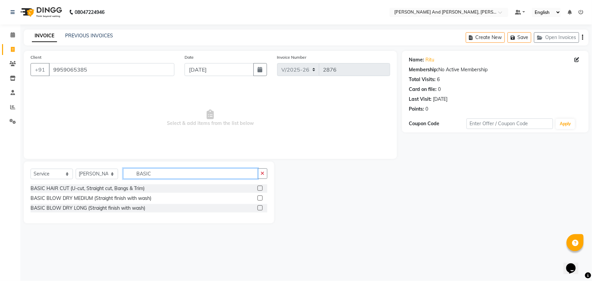
type input "BASIC"
click at [260, 189] on label at bounding box center [259, 187] width 5 height 5
click at [260, 189] on input "checkbox" at bounding box center [259, 188] width 4 height 4
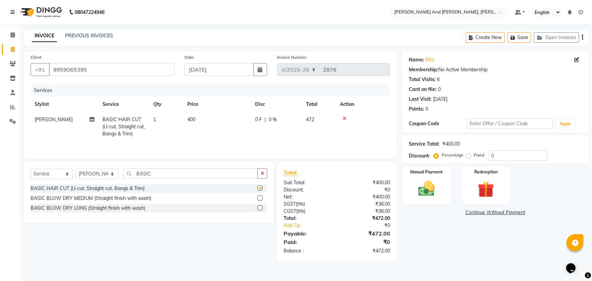
checkbox input "false"
click at [431, 184] on img at bounding box center [427, 189] width 28 height 20
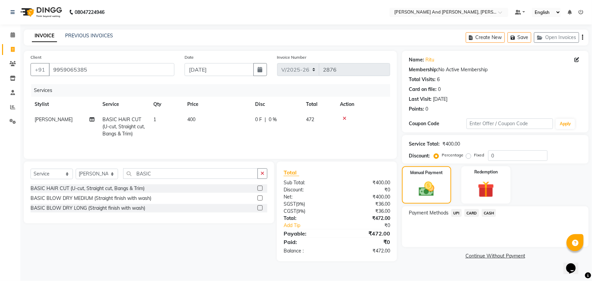
click at [455, 212] on span "UPI" at bounding box center [456, 213] width 11 height 8
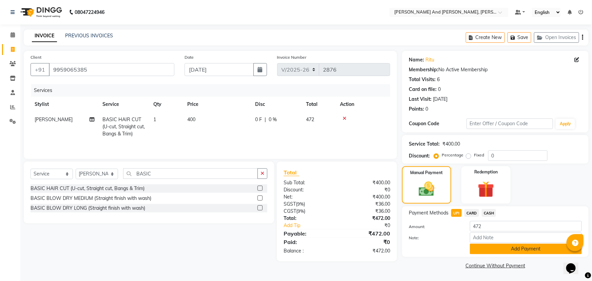
click at [506, 249] on button "Add Payment" at bounding box center [526, 248] width 112 height 11
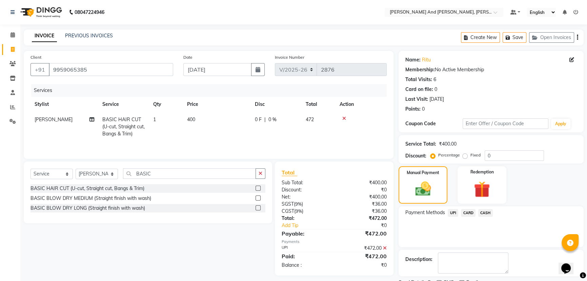
scroll to position [28, 0]
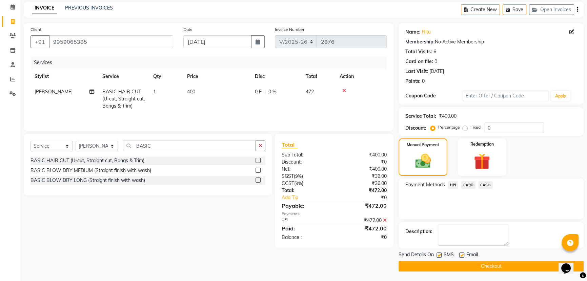
click at [482, 264] on button "Checkout" at bounding box center [491, 266] width 185 height 11
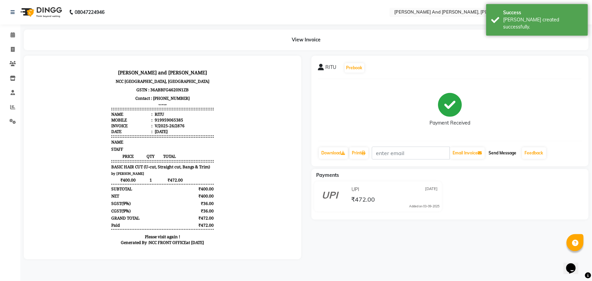
click at [504, 151] on button "Send Message" at bounding box center [502, 153] width 33 height 12
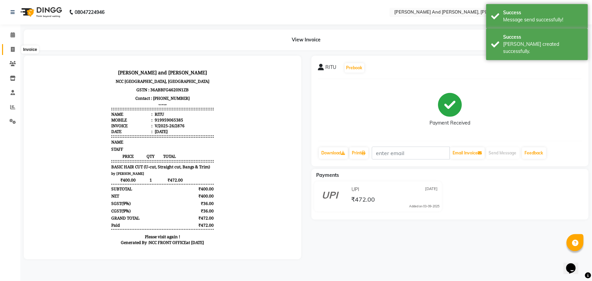
click at [14, 51] on icon at bounding box center [13, 49] width 4 height 5
select select "service"
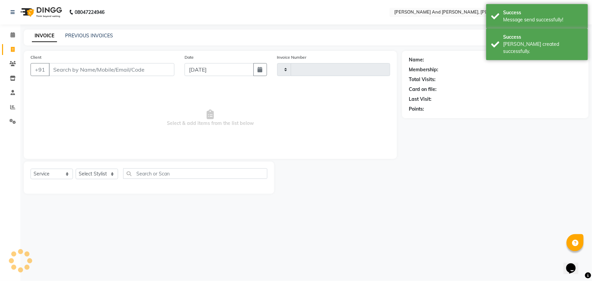
click at [14, 51] on icon at bounding box center [13, 49] width 4 height 5
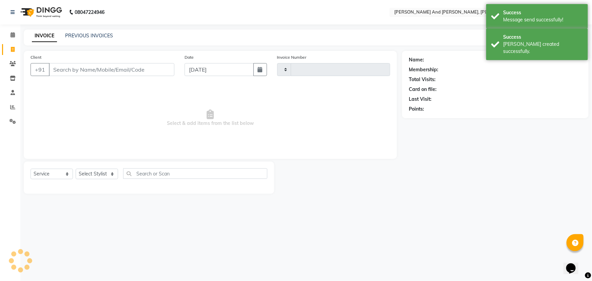
click at [14, 51] on icon at bounding box center [13, 49] width 4 height 5
select select "service"
type input "2877"
select select "6766"
select select "P"
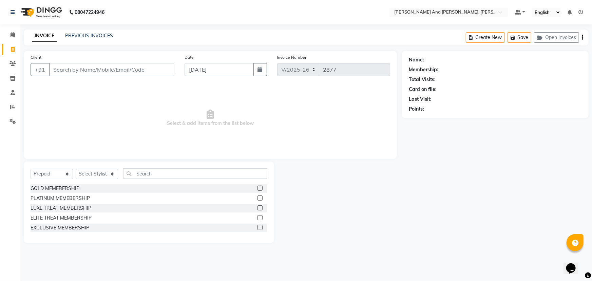
click at [314, 222] on div at bounding box center [338, 201] width 128 height 81
